Goal: Information Seeking & Learning: Compare options

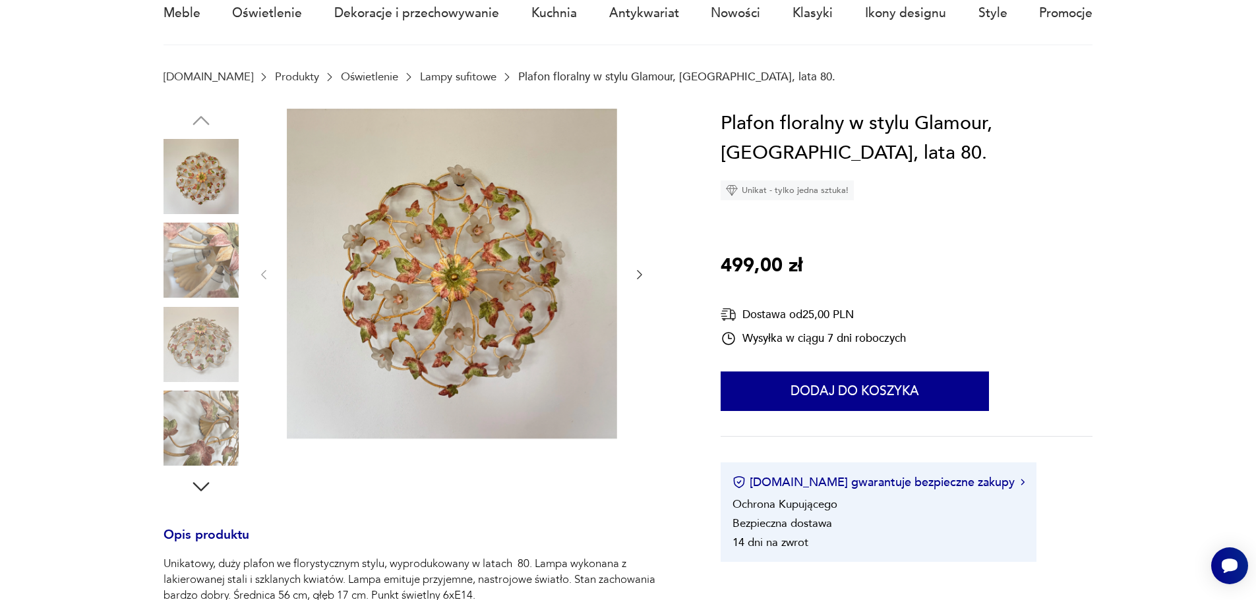
click at [198, 336] on img at bounding box center [200, 344] width 75 height 75
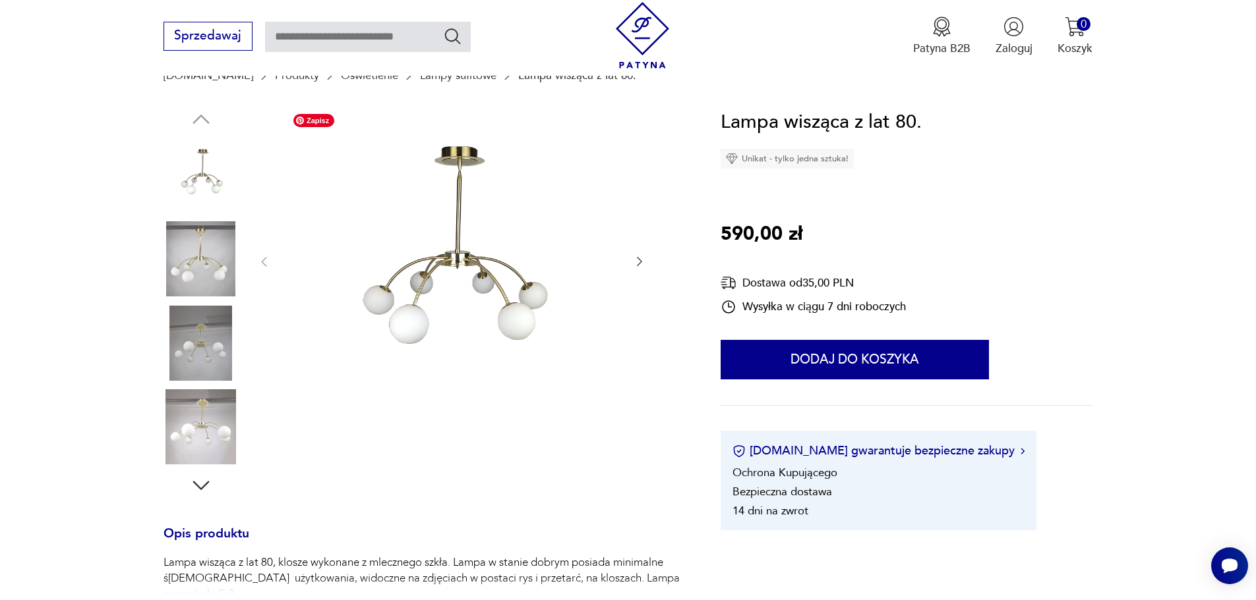
scroll to position [132, 0]
